Goal: Task Accomplishment & Management: Use online tool/utility

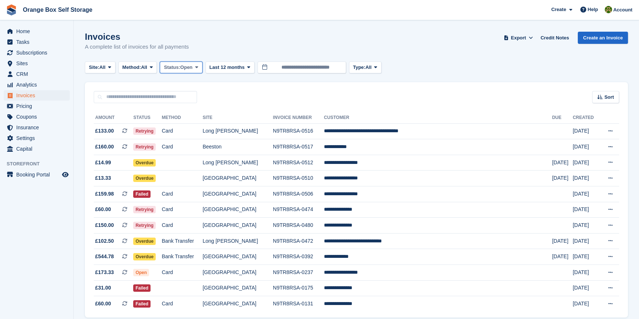
click at [196, 66] on button "Status: Open" at bounding box center [181, 68] width 42 height 12
click at [186, 65] on span "Open" at bounding box center [186, 67] width 12 height 7
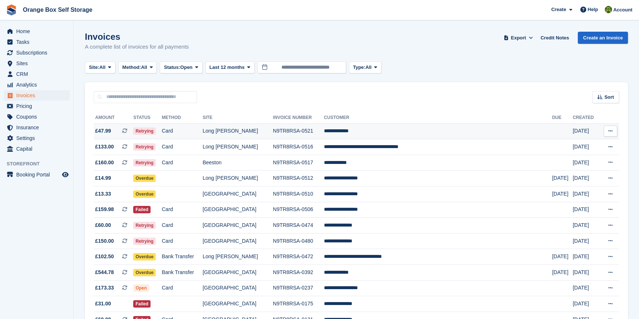
click at [293, 127] on td "N9TR8RSA-0521" at bounding box center [298, 132] width 51 height 16
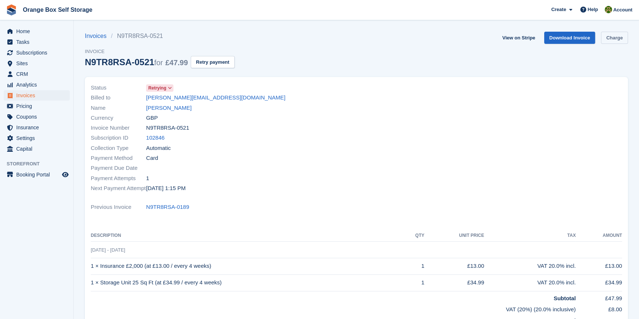
click at [613, 38] on link "Charge" at bounding box center [614, 38] width 27 height 12
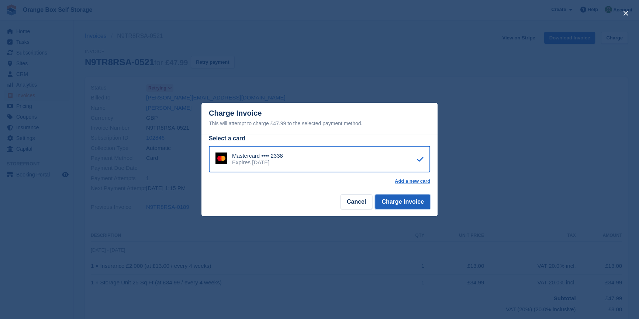
click at [419, 200] on button "Charge Invoice" at bounding box center [402, 202] width 55 height 15
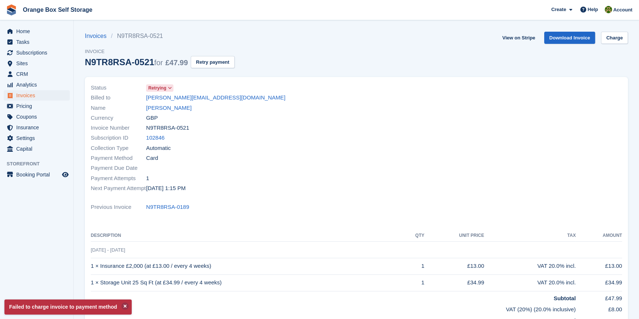
click at [297, 126] on div "Invoice Number N9TR8RSA-0521" at bounding box center [221, 128] width 261 height 10
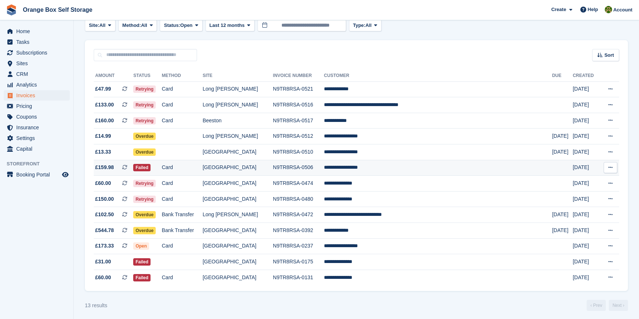
scroll to position [48, 0]
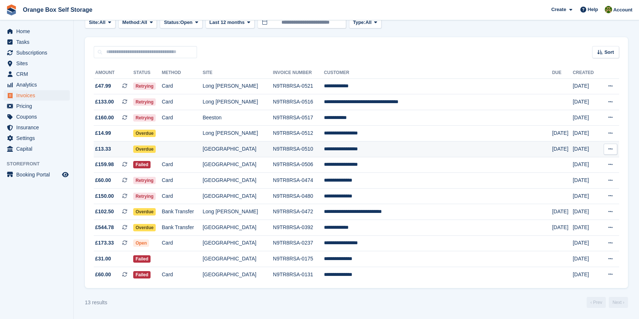
click at [299, 148] on td "N9TR8RSA-0510" at bounding box center [298, 150] width 51 height 16
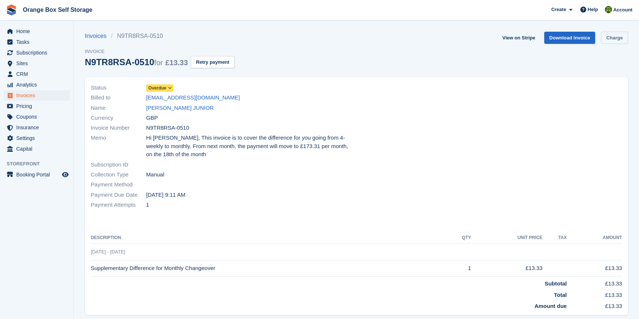
click at [617, 39] on link "Charge" at bounding box center [614, 38] width 27 height 12
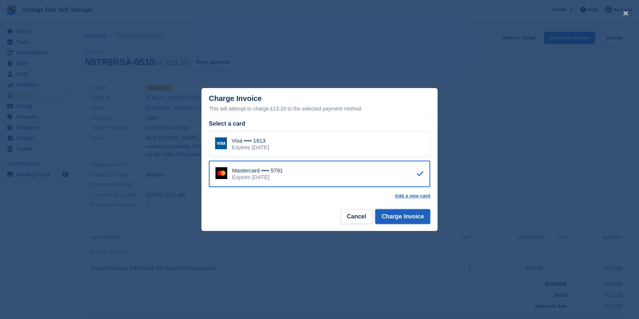
drag, startPoint x: 402, startPoint y: 215, endPoint x: 401, endPoint y: 219, distance: 3.9
click at [402, 217] on button "Charge Invoice" at bounding box center [402, 217] width 55 height 15
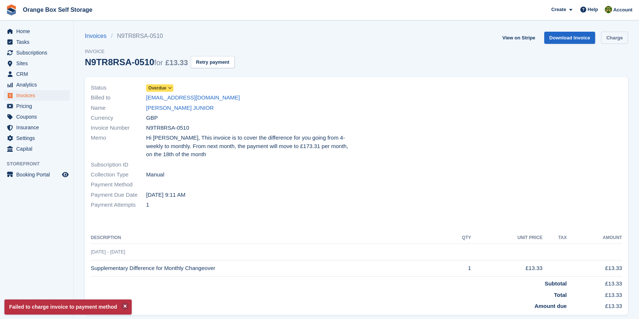
click at [611, 43] on link "Charge" at bounding box center [614, 38] width 27 height 12
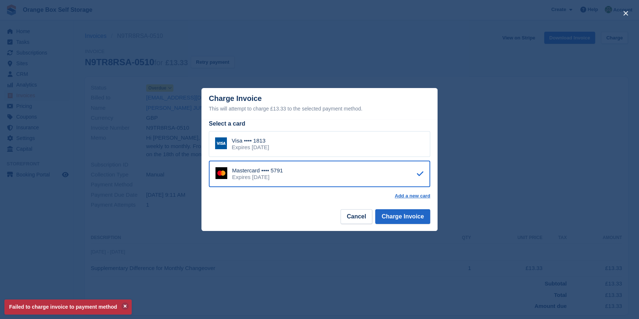
click at [290, 144] on div "Visa •••• 1813 Expires February 2029" at bounding box center [319, 144] width 221 height 26
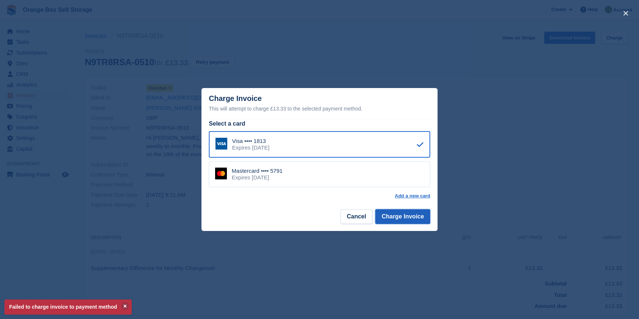
click at [415, 216] on button "Charge Invoice" at bounding box center [402, 217] width 55 height 15
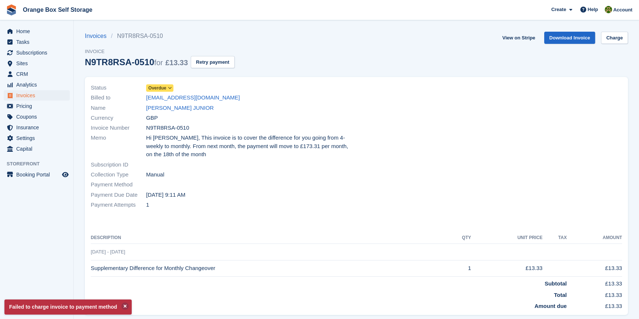
click at [415, 216] on div "Status Overdue Billed to leedavidleejohnson2015@gmail.com Name LEE Johnson JUNI…" at bounding box center [356, 196] width 543 height 238
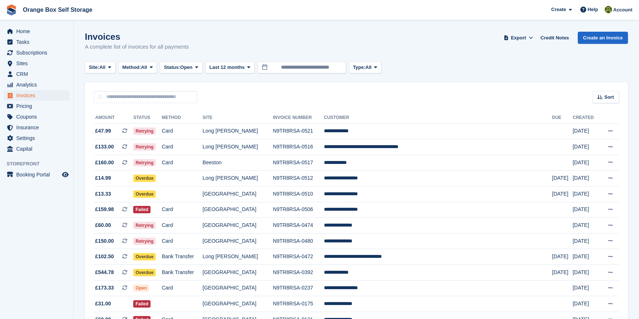
scroll to position [48, 0]
